Goal: Use online tool/utility: Utilize a website feature to perform a specific function

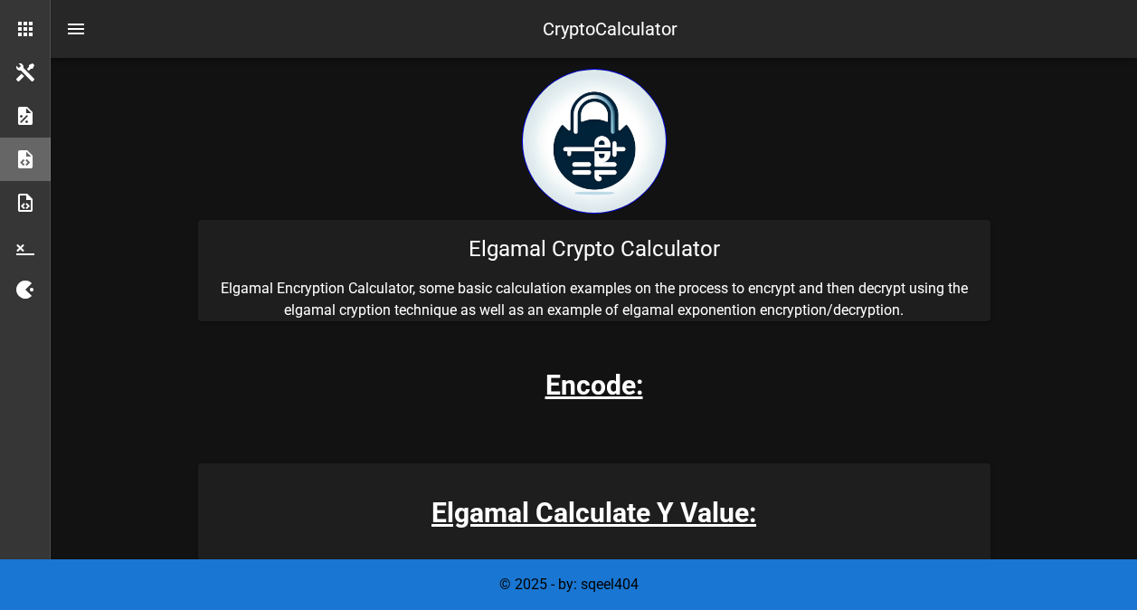
scroll to position [289, 0]
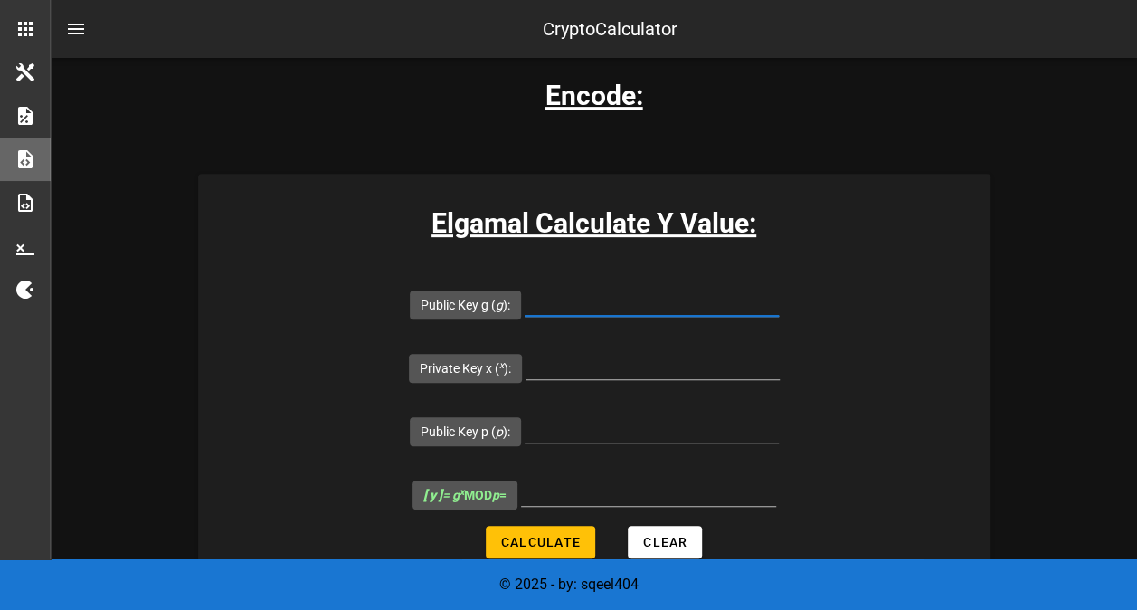
click at [525, 299] on input "Public Key g ( g ):" at bounding box center [652, 301] width 254 height 29
type input "4"
click at [780, 350] on input "Private Key x ( x ):" at bounding box center [653, 364] width 254 height 29
type input "8"
click at [525, 301] on input "4" at bounding box center [652, 301] width 254 height 29
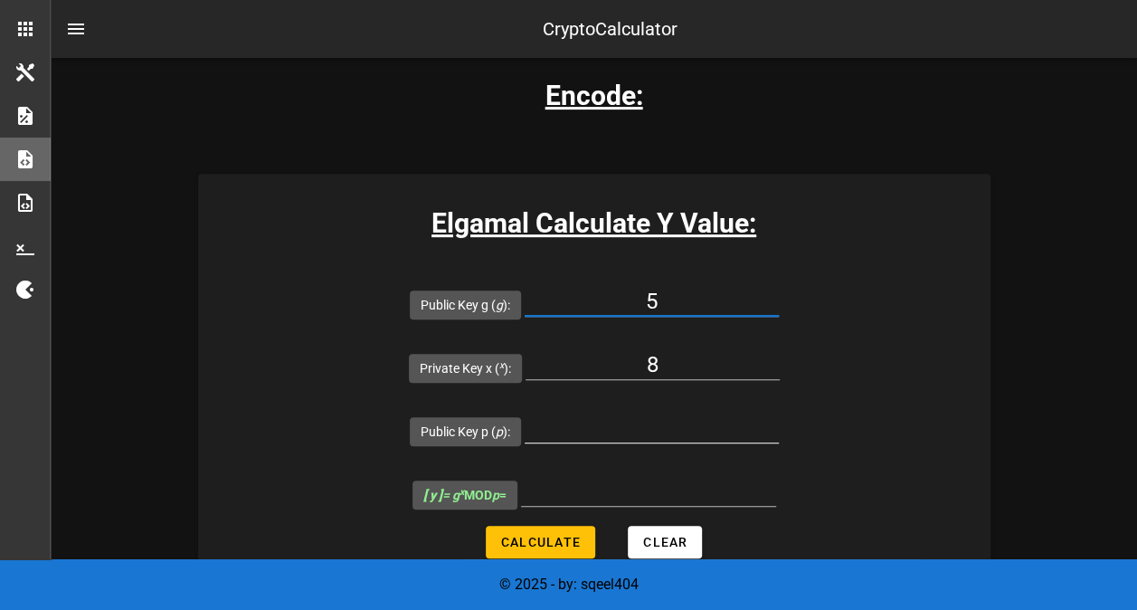
type input "5"
click at [525, 403] on div at bounding box center [652, 433] width 254 height 60
click at [525, 413] on input "Public Key p ( p ):" at bounding box center [652, 427] width 254 height 29
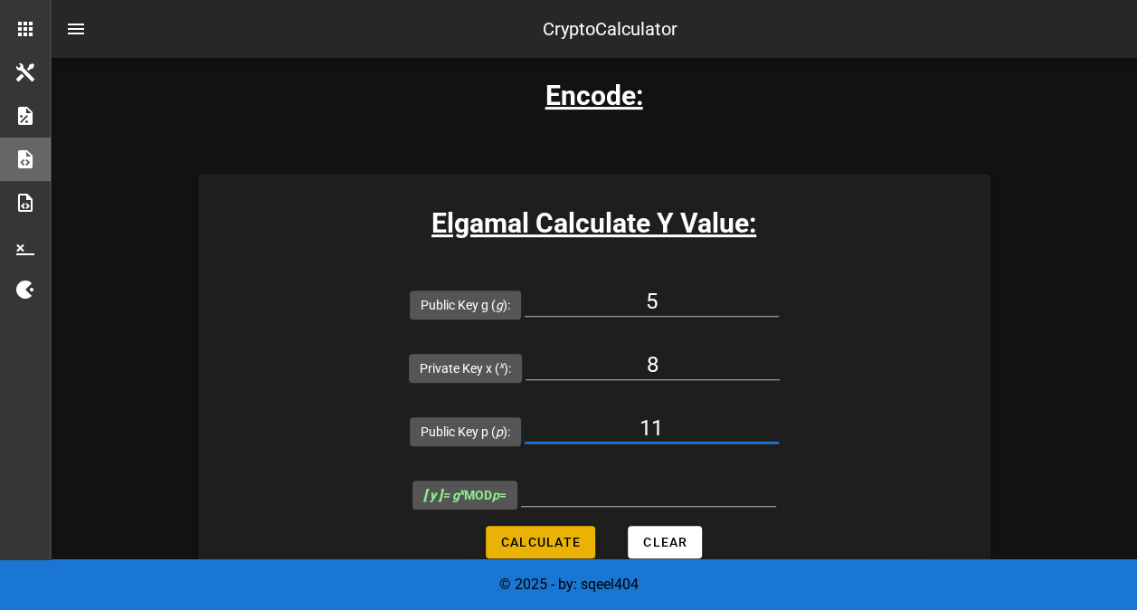
type input "11"
click at [552, 535] on span "Calculate" at bounding box center [540, 542] width 81 height 14
type input "4"
click at [336, 429] on form "Public Key g ( g ): 5 Private Key x ( x ): 8 Public Key p ( p ): 11 [ y ] = g x…" at bounding box center [594, 423] width 792 height 302
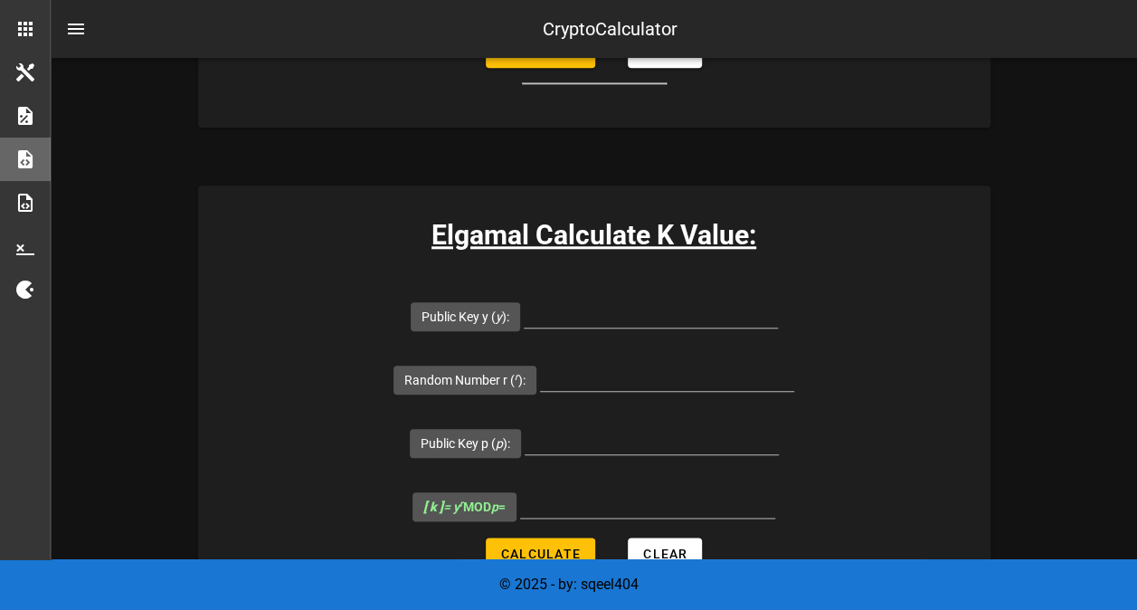
scroll to position [941, 0]
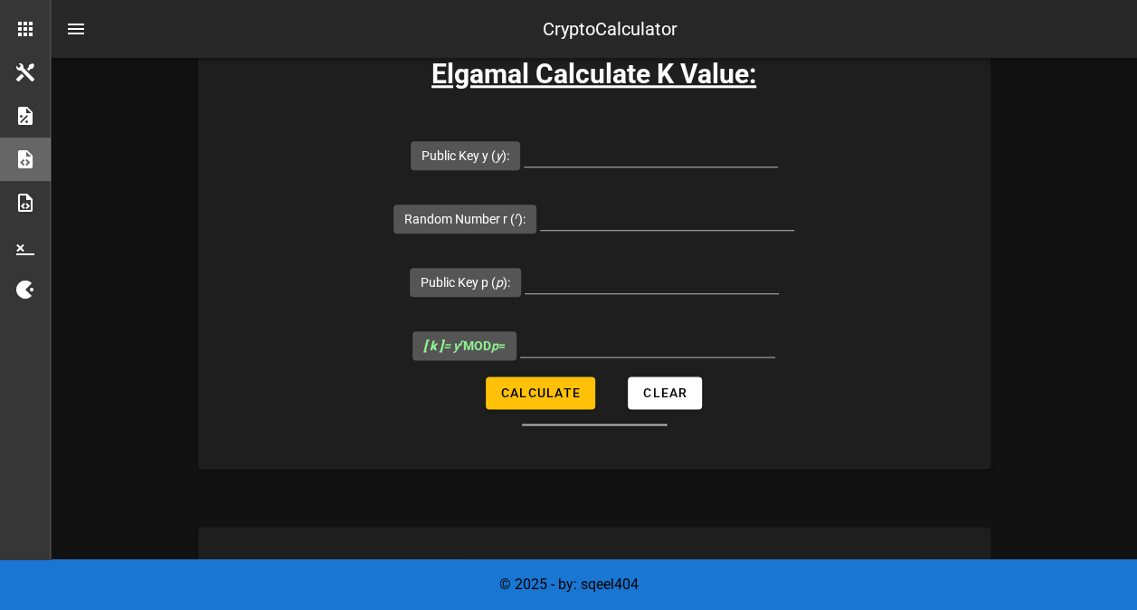
click at [219, 555] on h3 "Elgamal Calculate C1 Value:" at bounding box center [594, 575] width 792 height 41
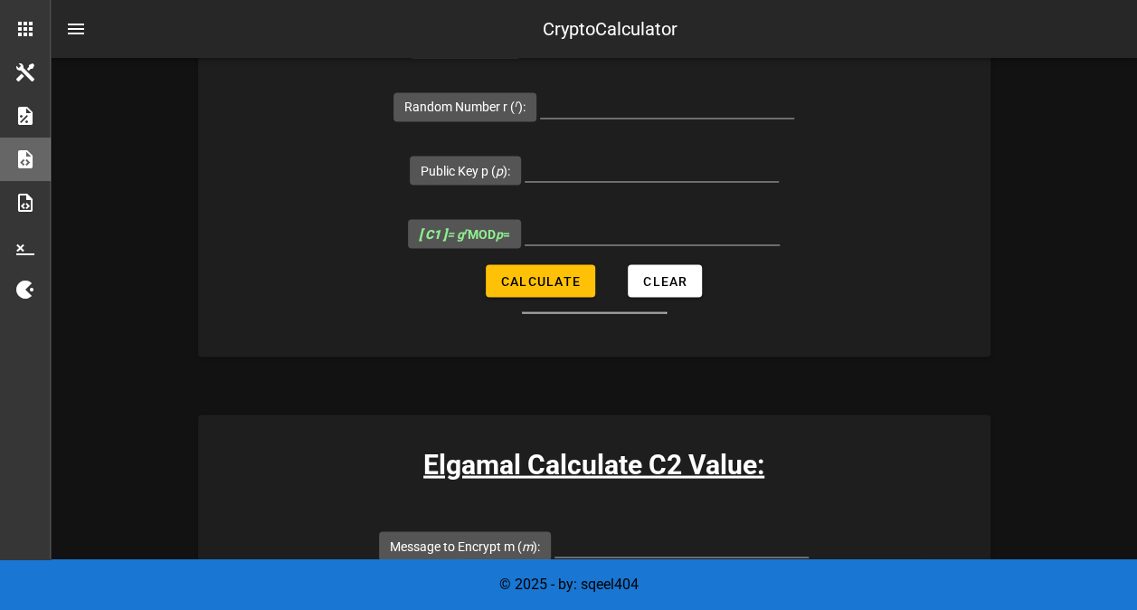
scroll to position [1556, 0]
click at [554, 526] on input "Message to Encrypt m ( m ):" at bounding box center [681, 540] width 254 height 29
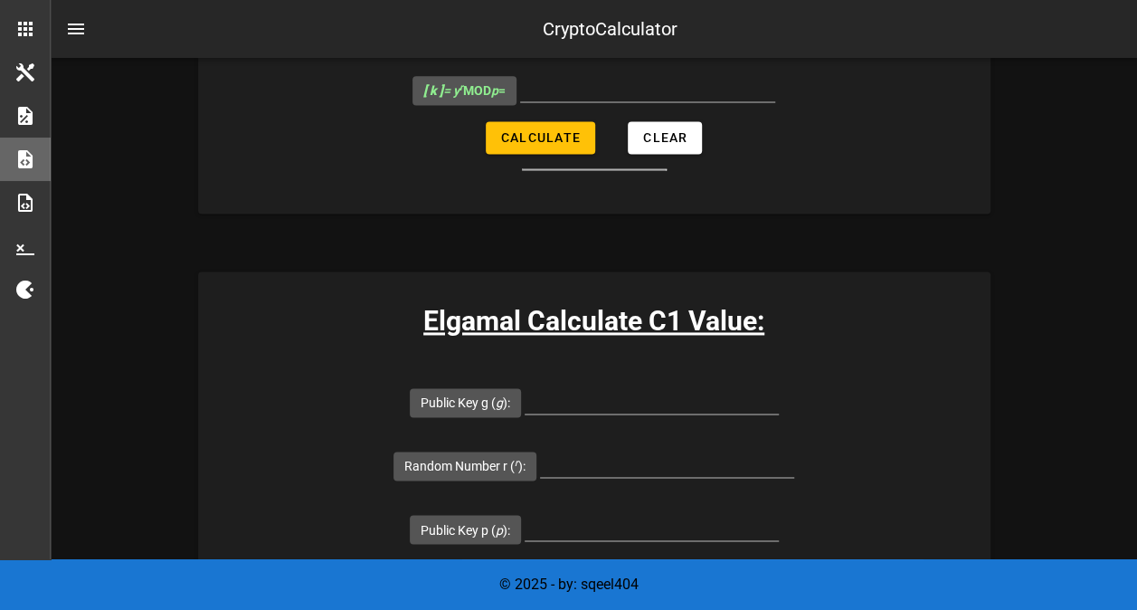
scroll to position [1194, 0]
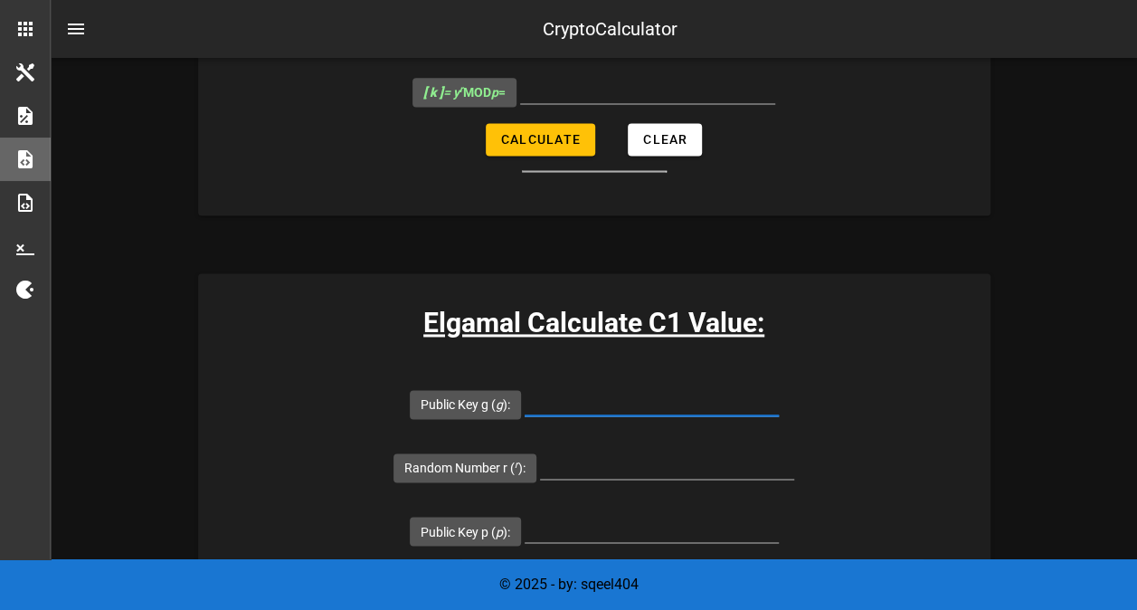
click at [525, 386] on input "Public Key g ( g ):" at bounding box center [652, 400] width 254 height 29
type input "5"
click at [794, 450] on input "Random Number r ( r ):" at bounding box center [667, 464] width 254 height 29
type input "8"
click at [525, 513] on input "Public Key p ( p ):" at bounding box center [652, 527] width 254 height 29
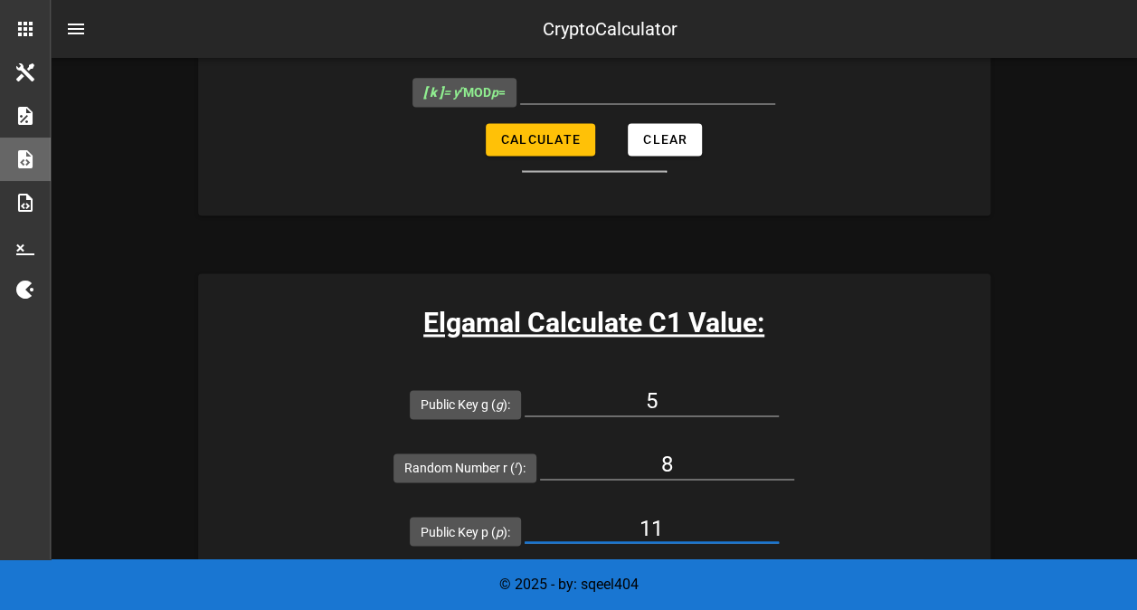
type input "11"
type input "4"
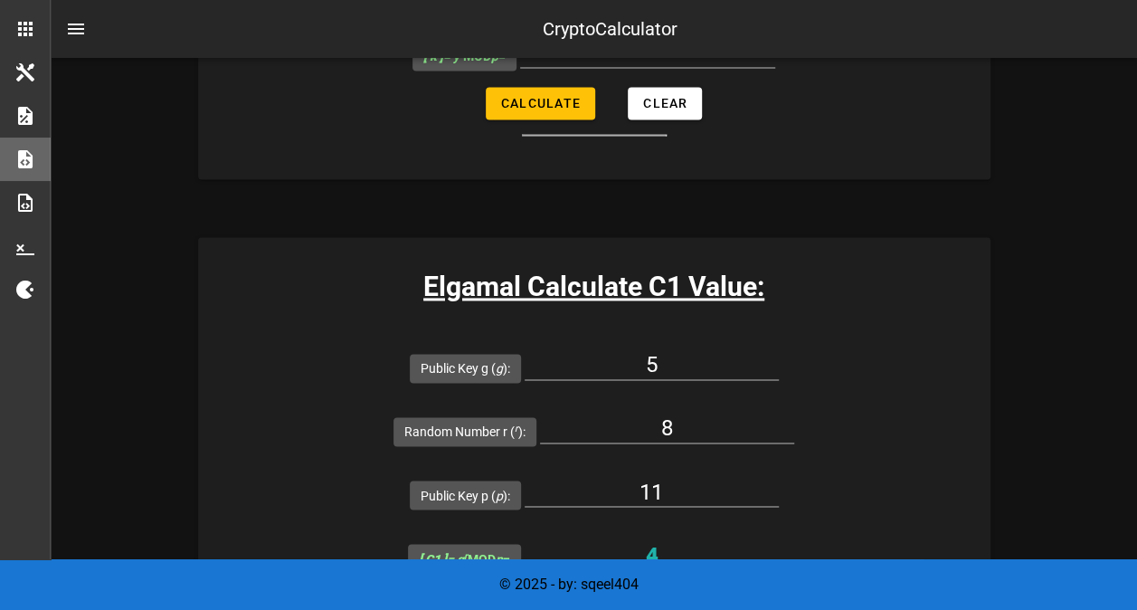
scroll to position [1266, 0]
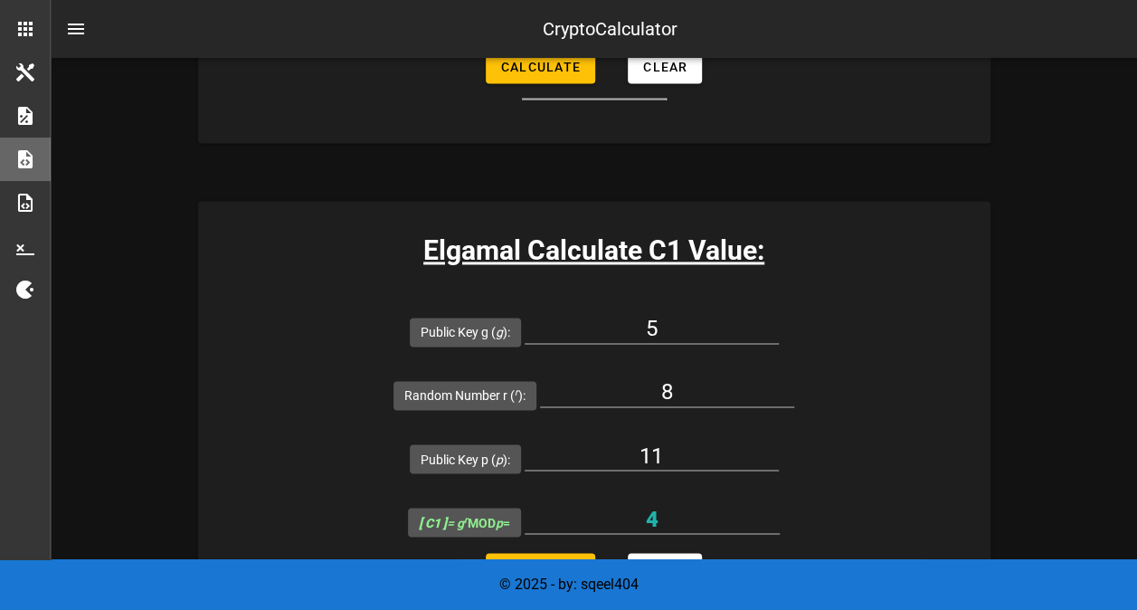
type input "4"
type input "11"
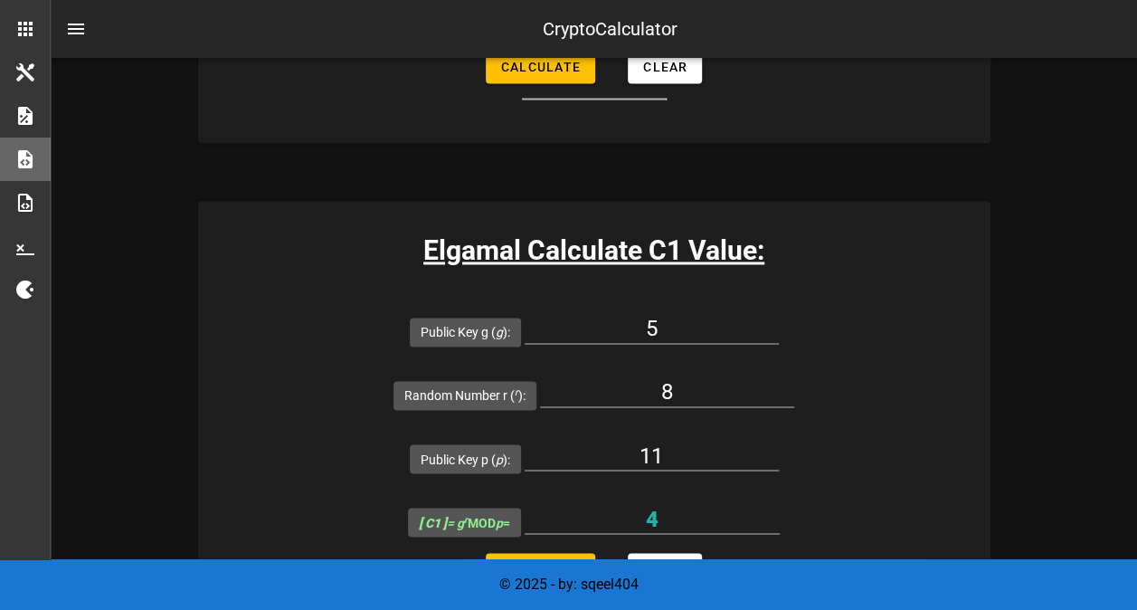
type input "3"
type input "1"
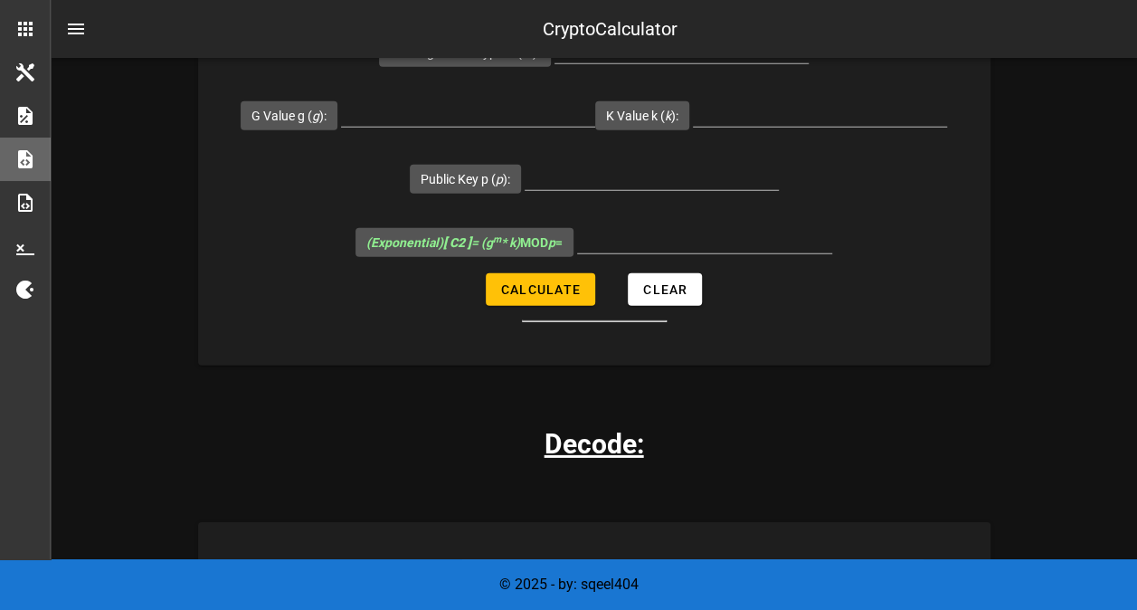
scroll to position [2641, 0]
